Goal: Task Accomplishment & Management: Manage account settings

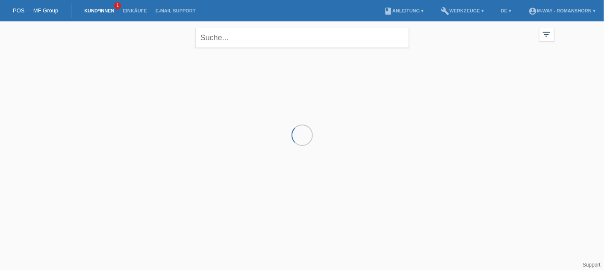
click at [234, 50] on div "close" at bounding box center [302, 36] width 214 height 31
click at [227, 42] on input "text" at bounding box center [302, 38] width 214 height 20
type input "eren"
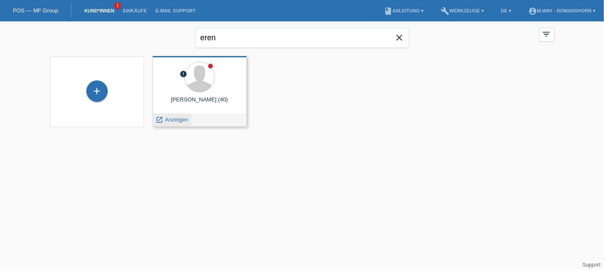
click at [178, 119] on span "Anzeigen" at bounding box center [176, 119] width 23 height 6
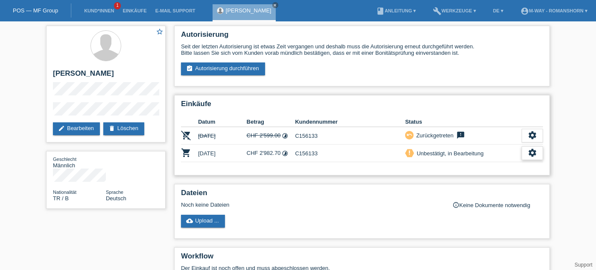
click at [532, 155] on icon "settings" at bounding box center [532, 152] width 9 height 9
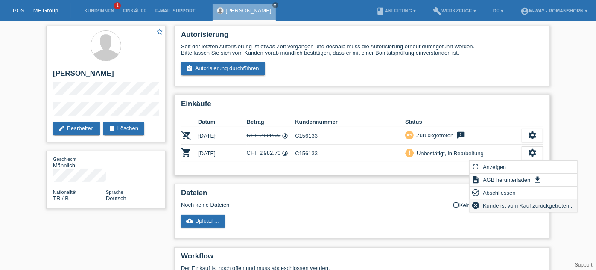
click at [510, 207] on span "Kunde ist vom Kauf zurückgetreten..." at bounding box center [529, 205] width 94 height 10
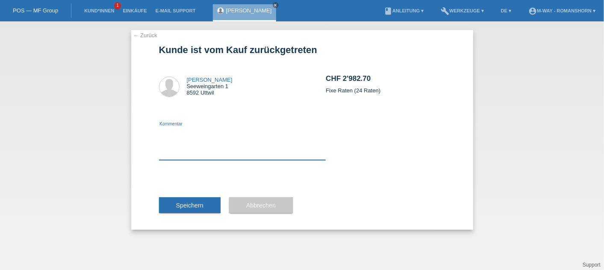
click at [232, 150] on textarea at bounding box center [242, 143] width 167 height 33
type textarea "alles bar bezahlt"
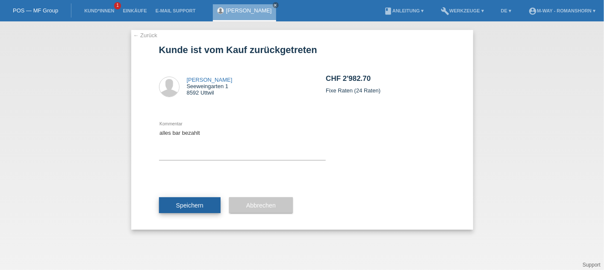
click at [183, 208] on button "Speichern" at bounding box center [190, 205] width 62 height 16
